Goal: Task Accomplishment & Management: Complete application form

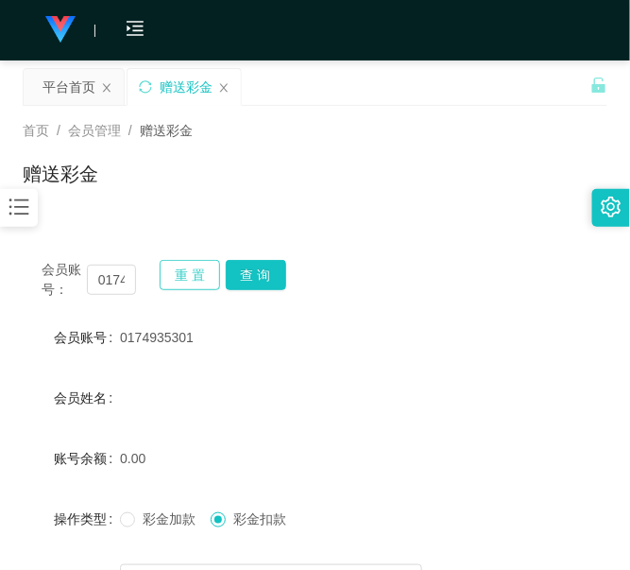
scroll to position [217, 0]
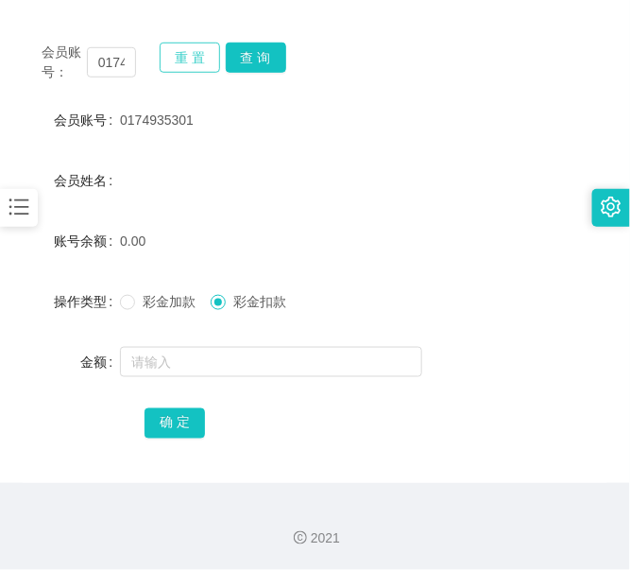
click at [181, 62] on button "重 置" at bounding box center [190, 58] width 60 height 30
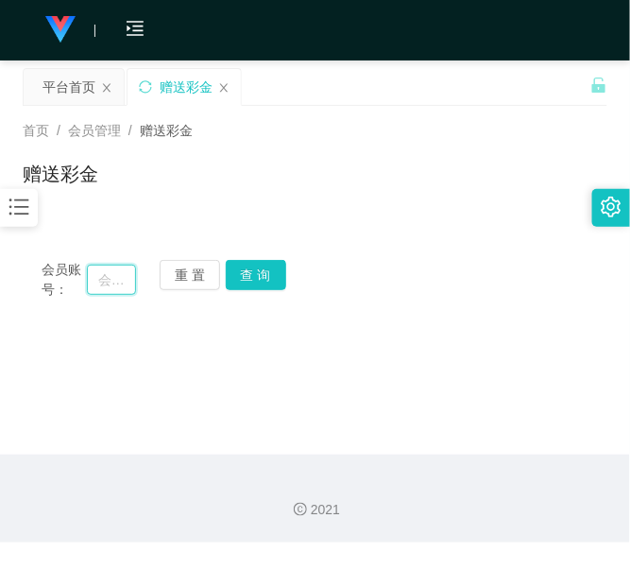
click at [111, 271] on input "text" at bounding box center [111, 280] width 49 height 30
paste input "0136948867"
type input "0136948867"
click at [272, 272] on button "查 询" at bounding box center [256, 275] width 60 height 30
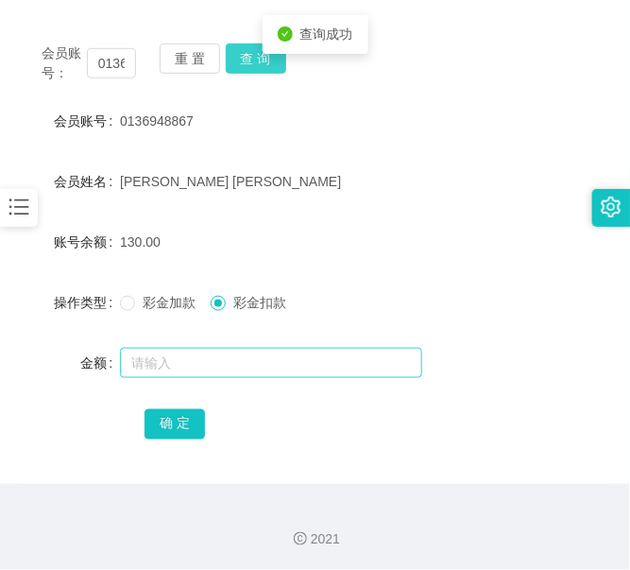
scroll to position [217, 0]
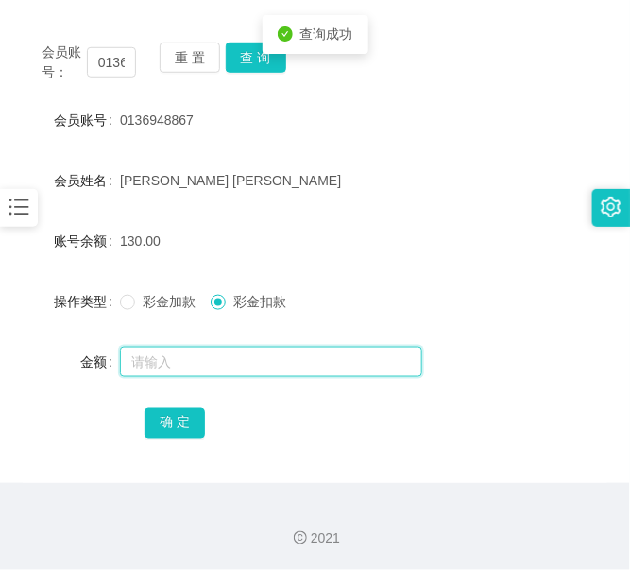
click at [232, 364] on input "text" at bounding box center [271, 362] width 302 height 30
type input "130"
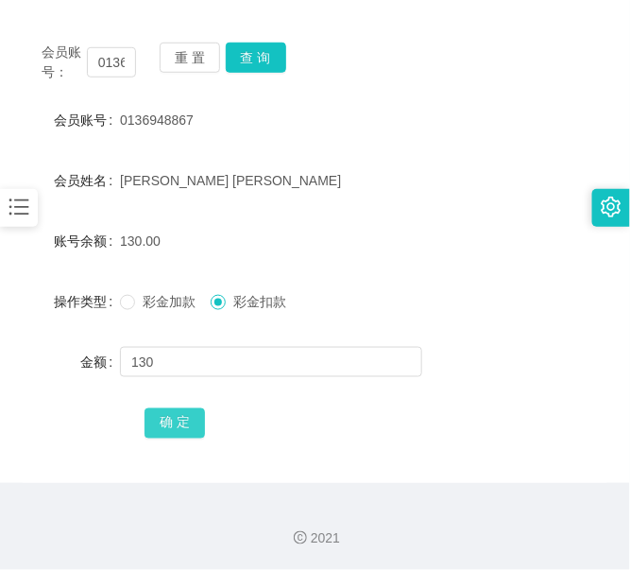
click at [182, 423] on button "确 定" at bounding box center [175, 423] width 60 height 30
click at [181, 62] on button "重 置" at bounding box center [190, 58] width 60 height 30
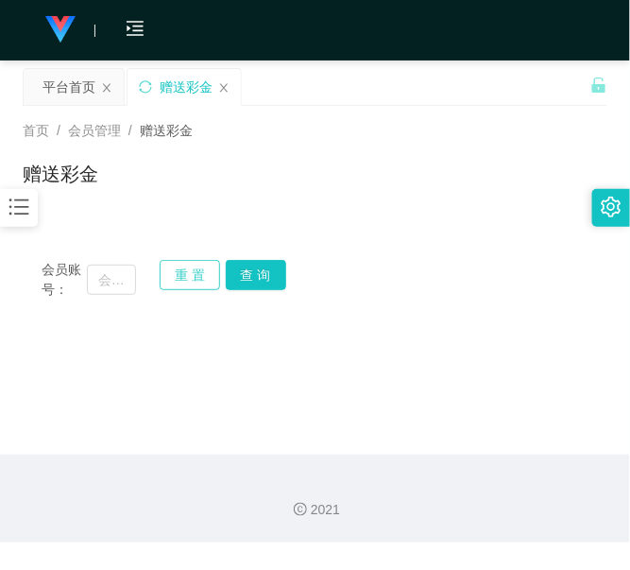
scroll to position [0, 0]
drag, startPoint x: 124, startPoint y: 272, endPoint x: 163, endPoint y: 276, distance: 38.9
click at [124, 274] on input "text" at bounding box center [111, 280] width 49 height 30
paste input "0187776877"
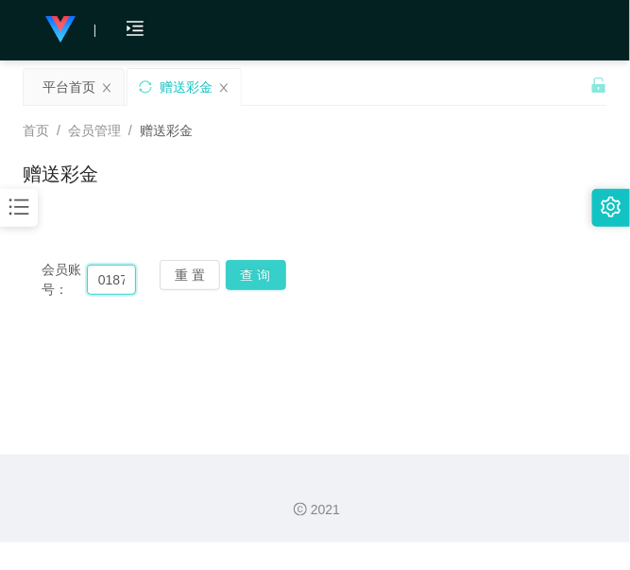
scroll to position [0, 44]
type input "0187776877"
click at [247, 277] on button "查 询" at bounding box center [256, 275] width 60 height 30
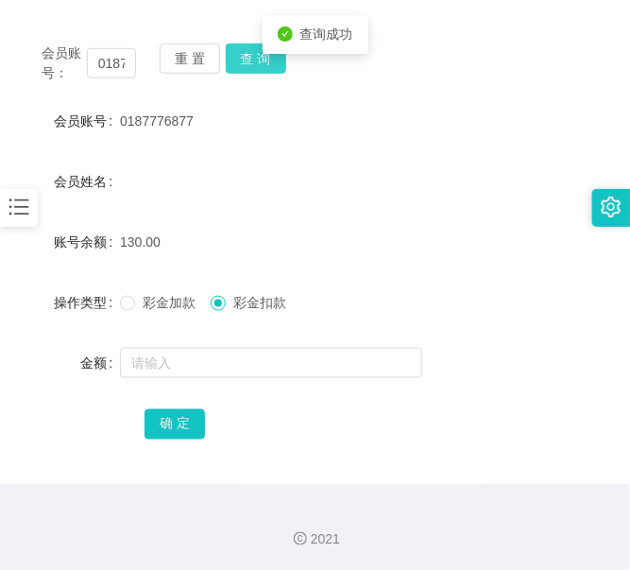
scroll to position [217, 0]
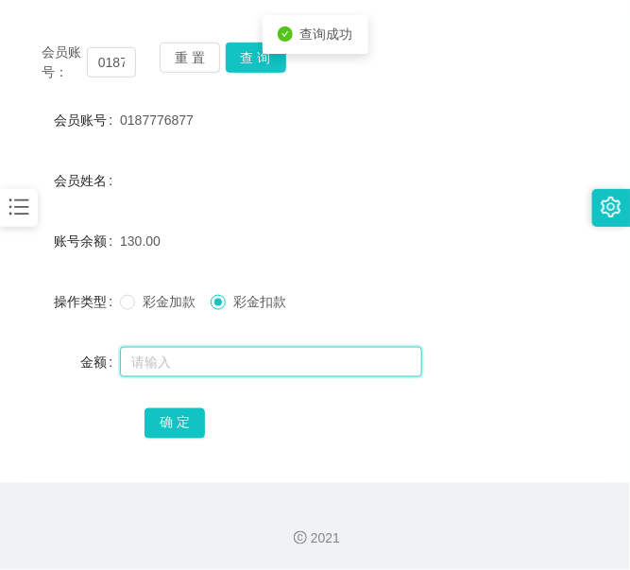
click at [208, 348] on input "text" at bounding box center [271, 362] width 302 height 30
type input "130"
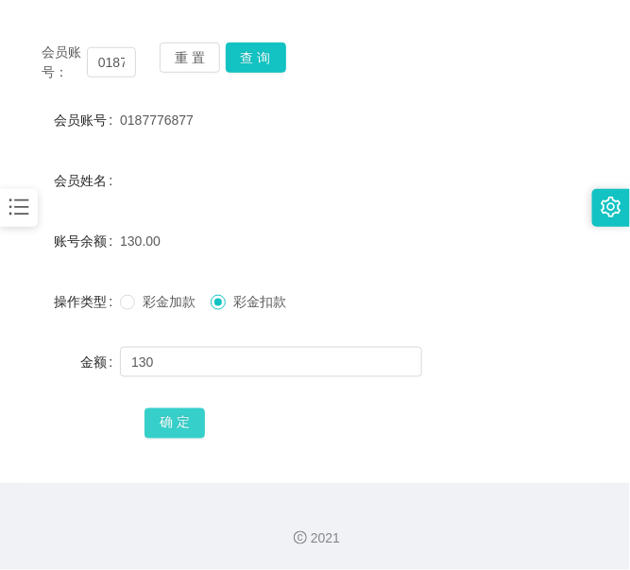
click at [163, 425] on button "确 定" at bounding box center [175, 423] width 60 height 30
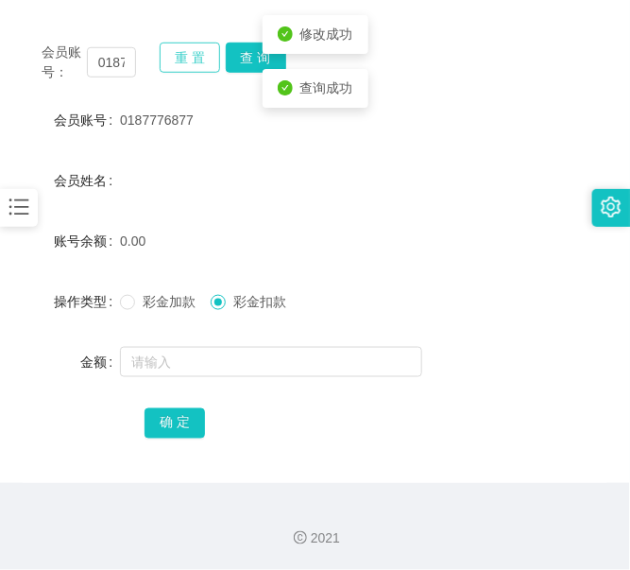
click at [182, 66] on button "重 置" at bounding box center [190, 58] width 60 height 30
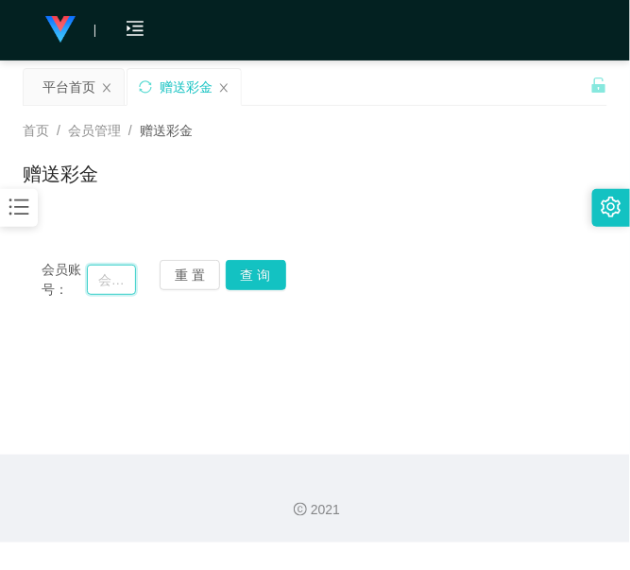
click at [124, 284] on input "text" at bounding box center [111, 280] width 49 height 30
paste input "lws1111"
type input "lws1111"
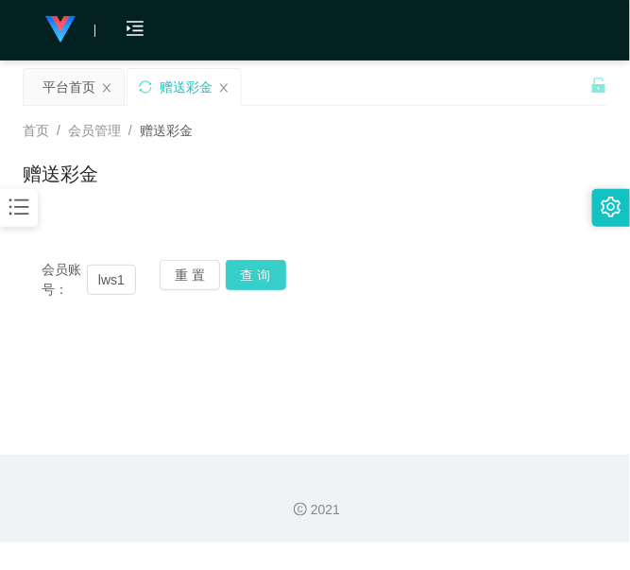
click at [255, 276] on button "查 询" at bounding box center [256, 275] width 60 height 30
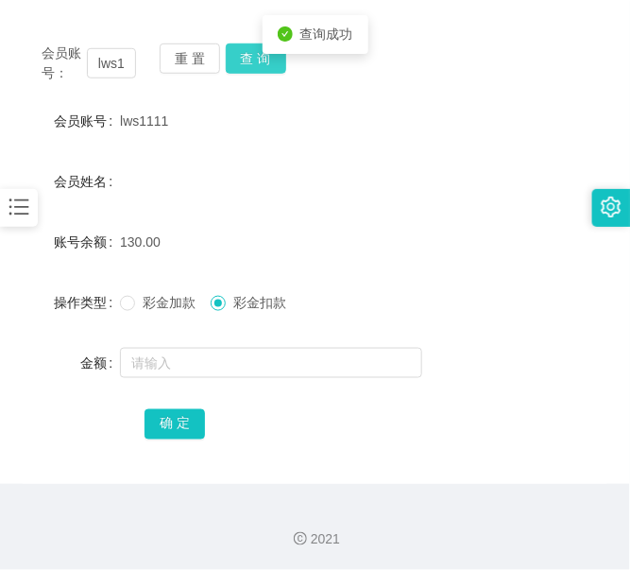
scroll to position [217, 0]
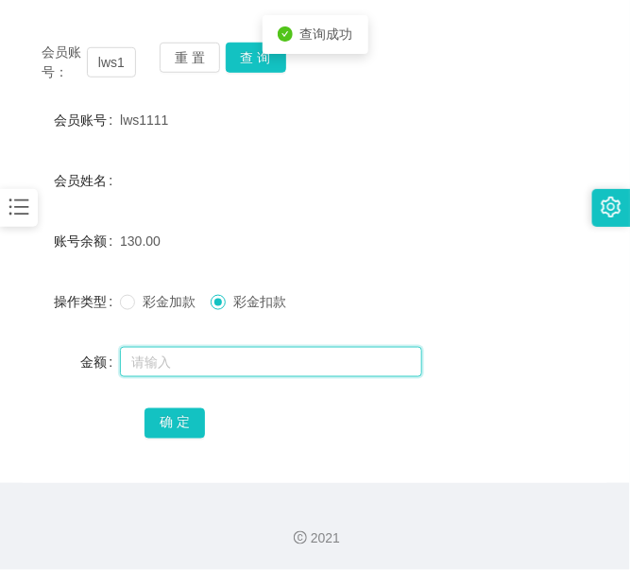
click at [209, 359] on input "text" at bounding box center [271, 362] width 302 height 30
type input "130"
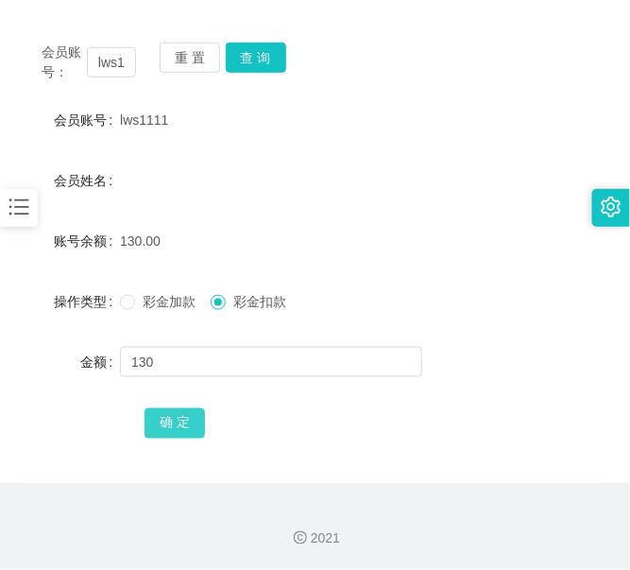
click at [190, 407] on div "确 定" at bounding box center [315, 423] width 341 height 38
click at [190, 417] on button "确 定" at bounding box center [175, 423] width 60 height 30
click at [190, 57] on button "重 置" at bounding box center [190, 58] width 60 height 30
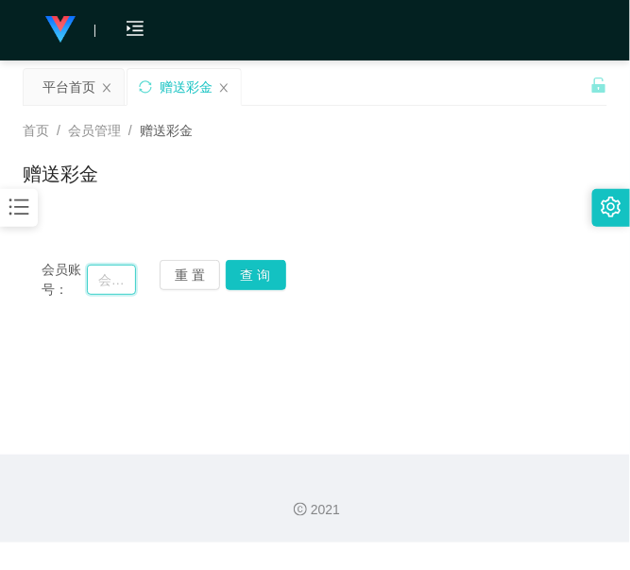
click at [111, 265] on input "text" at bounding box center [111, 280] width 49 height 30
paste input "Sammi"
type input "Sammi"
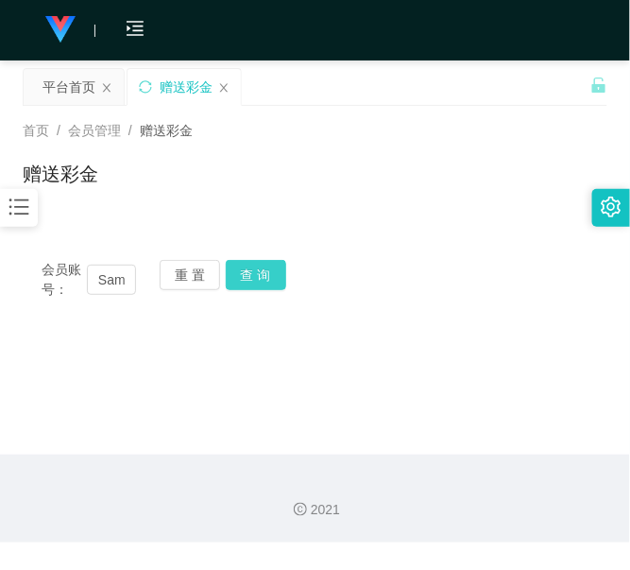
click at [257, 266] on button "查 询" at bounding box center [256, 275] width 60 height 30
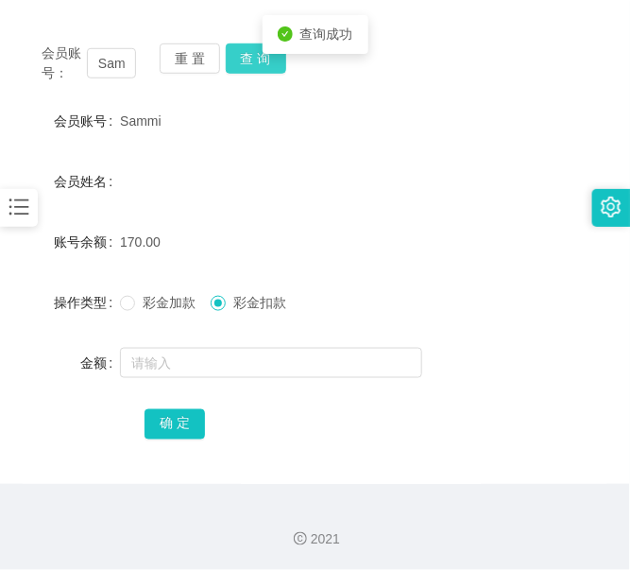
scroll to position [217, 0]
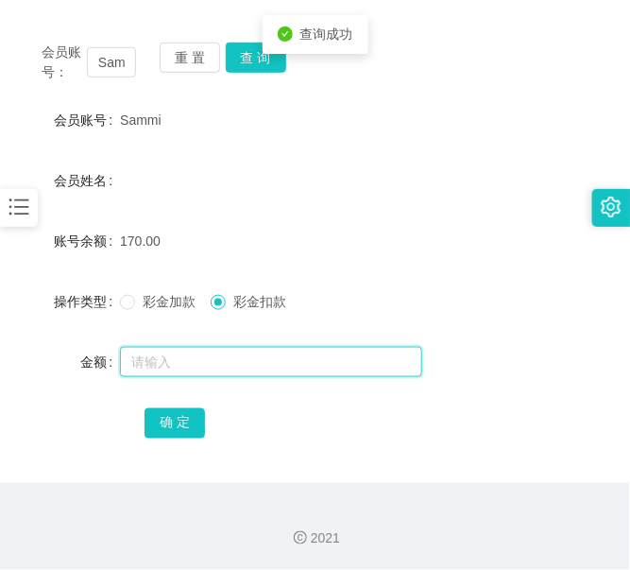
click at [192, 371] on input "text" at bounding box center [271, 362] width 302 height 30
type input "170"
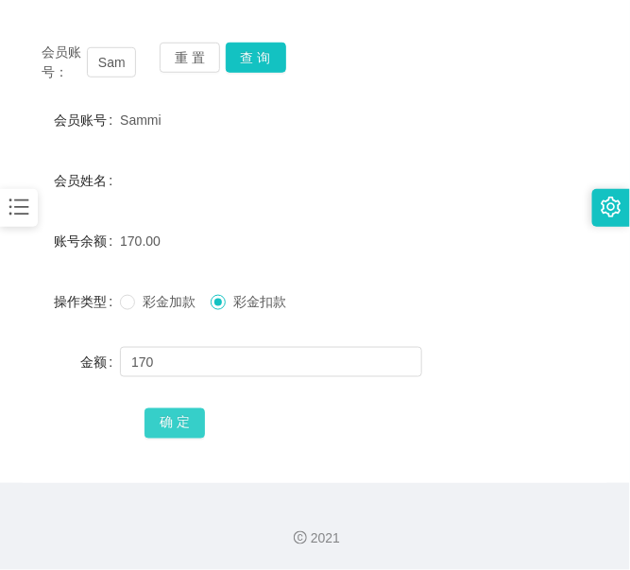
click at [178, 419] on button "确 定" at bounding box center [175, 423] width 60 height 30
click at [20, 199] on icon "图标: bars" at bounding box center [19, 207] width 25 height 25
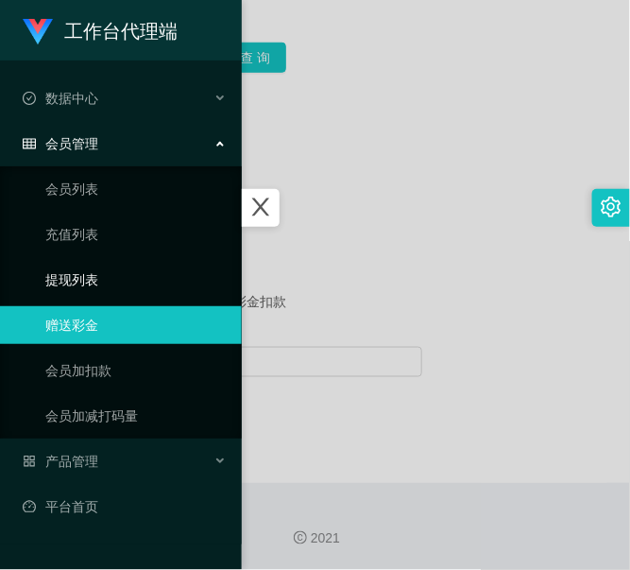
click at [54, 267] on link "提现列表" at bounding box center [135, 280] width 181 height 38
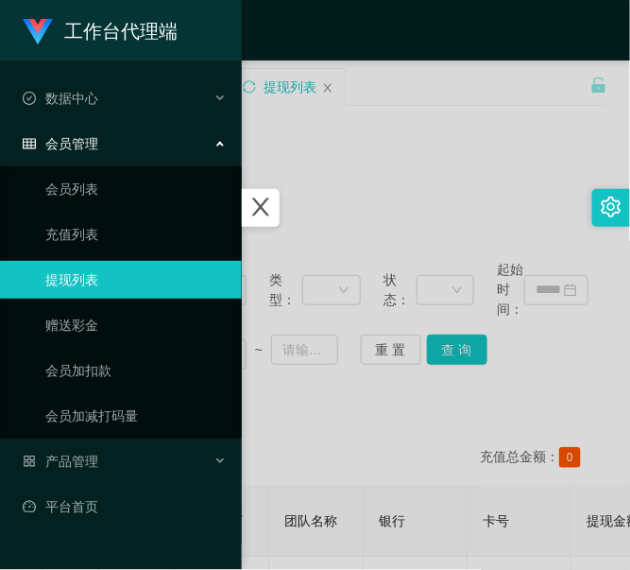
click at [362, 244] on div at bounding box center [315, 285] width 630 height 570
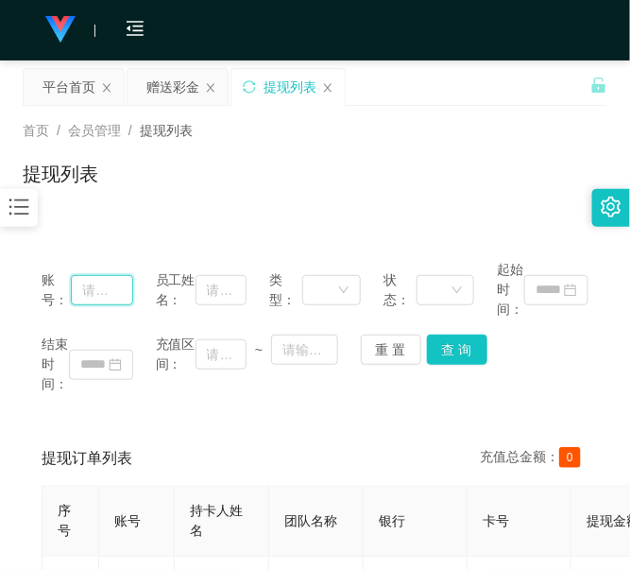
click at [121, 291] on input "text" at bounding box center [102, 290] width 62 height 30
paste input "Sammi"
type input "Sammi"
click at [470, 343] on button "查 询" at bounding box center [457, 350] width 60 height 30
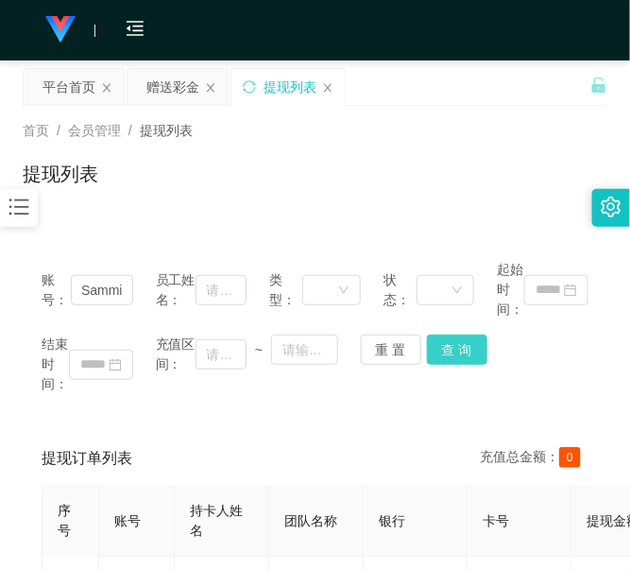
scroll to position [0, 0]
click at [35, 205] on div at bounding box center [19, 208] width 38 height 38
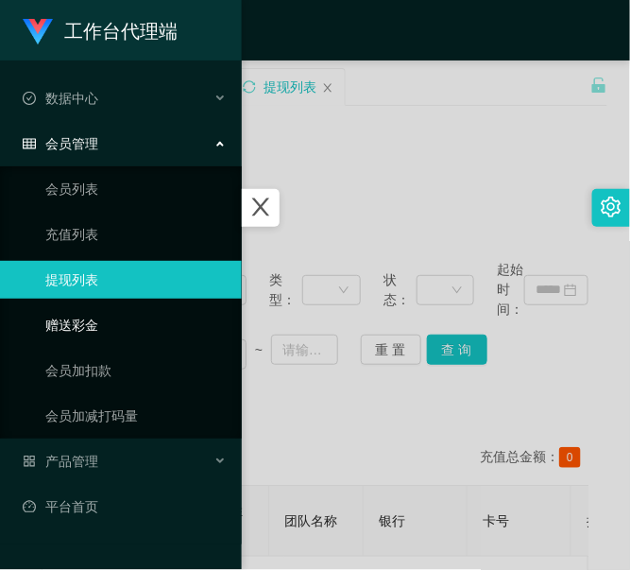
click at [53, 331] on link "赠送彩金" at bounding box center [135, 325] width 181 height 38
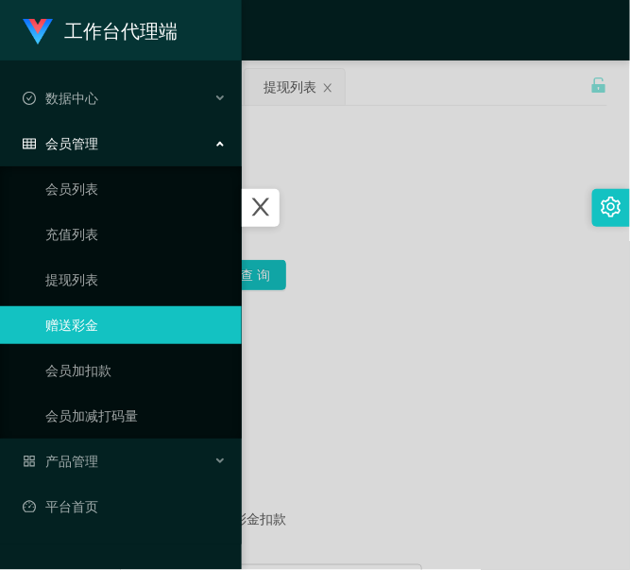
click at [277, 327] on div at bounding box center [315, 285] width 630 height 570
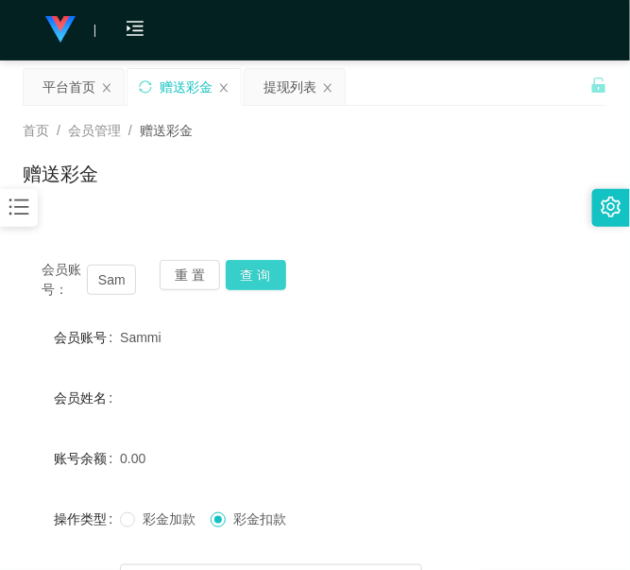
click at [252, 275] on button "查 询" at bounding box center [256, 275] width 60 height 30
click at [185, 277] on button "重 置" at bounding box center [190, 275] width 60 height 30
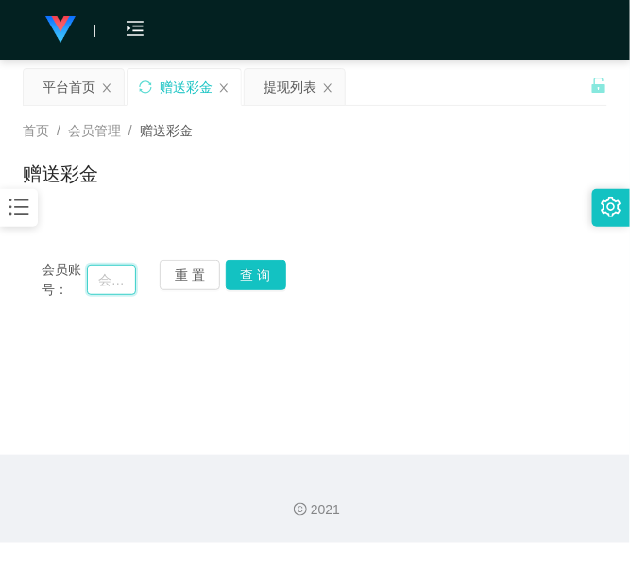
click at [119, 274] on input "text" at bounding box center [111, 280] width 49 height 30
paste input "spark510"
type input "spark510"
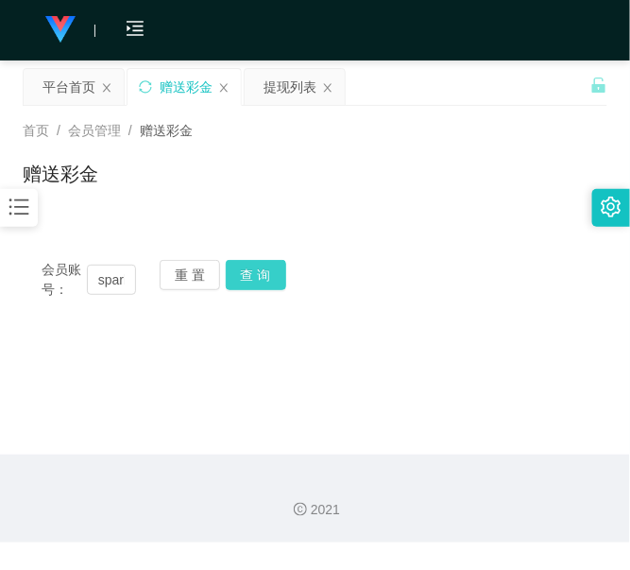
click at [233, 277] on button "查 询" at bounding box center [256, 275] width 60 height 30
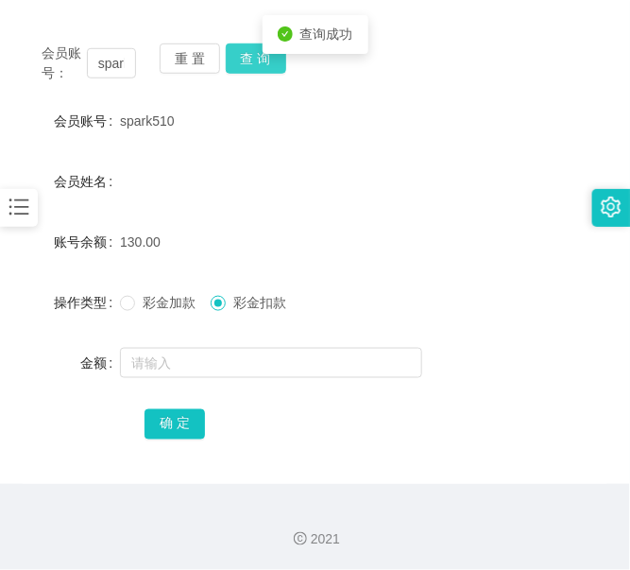
scroll to position [217, 0]
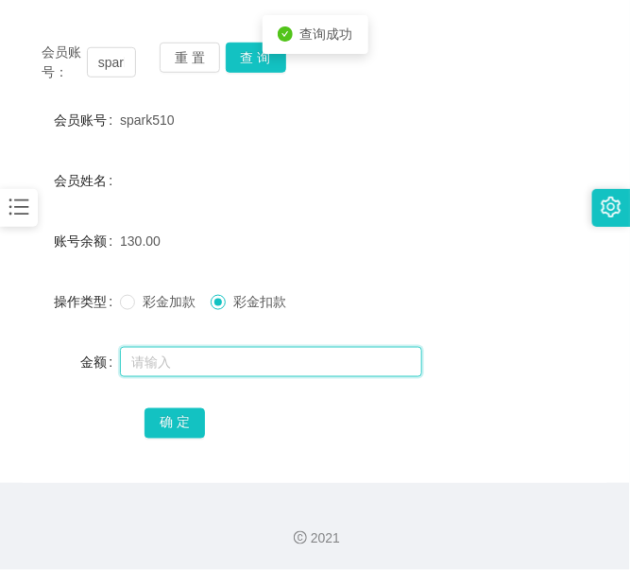
click at [199, 347] on input "text" at bounding box center [271, 362] width 302 height 30
type input "130"
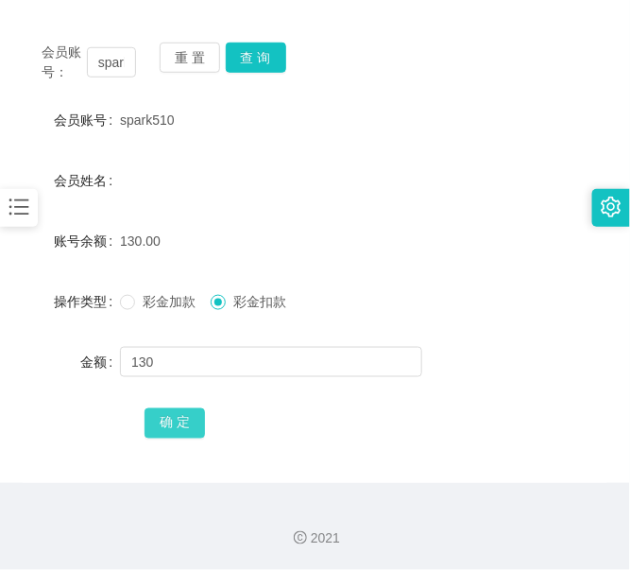
click at [187, 421] on button "确 定" at bounding box center [175, 423] width 60 height 30
